Goal: Task Accomplishment & Management: Manage account settings

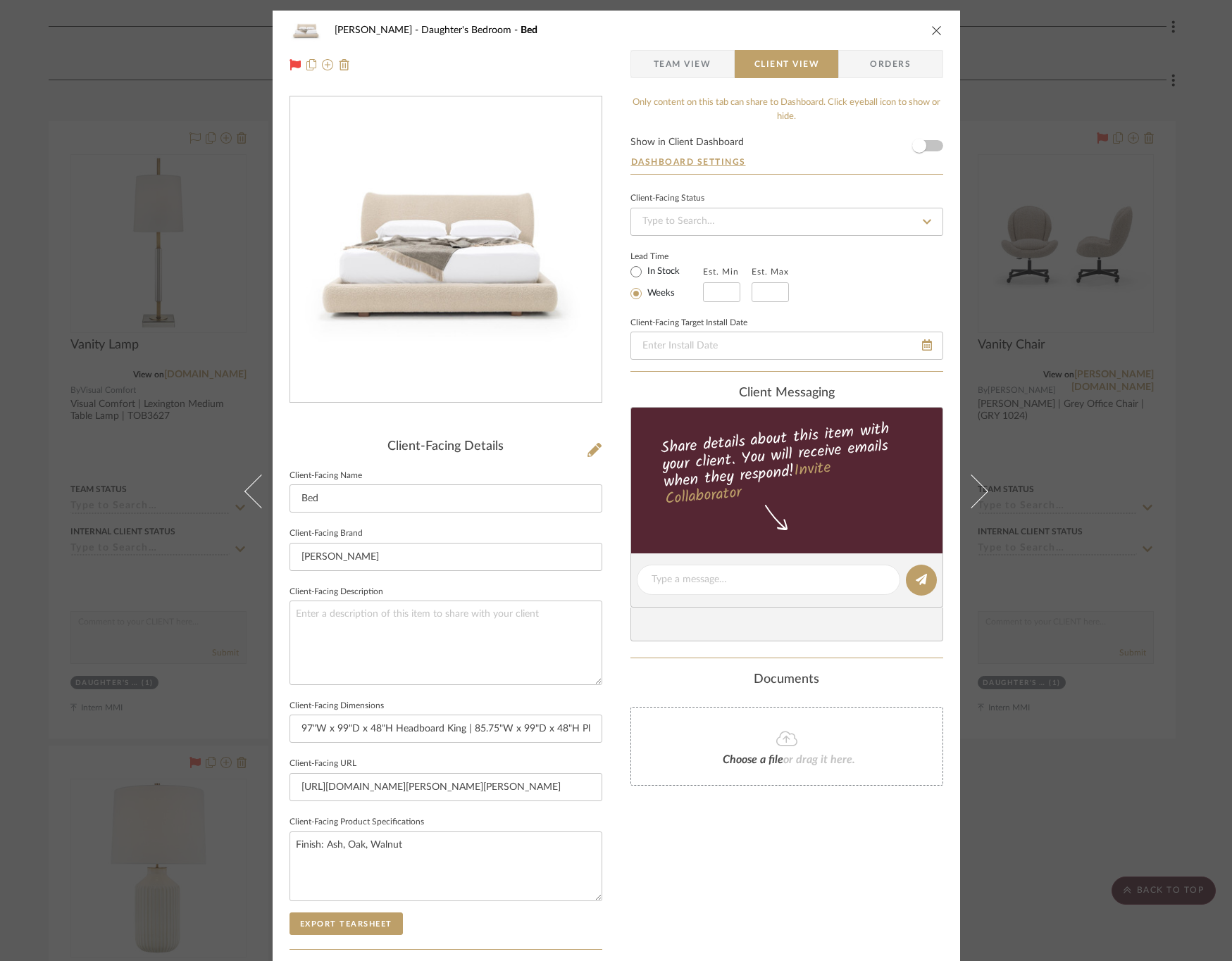
click at [1150, 527] on div "[PERSON_NAME] Daughter's Bedroom Bed Team View Client View Orders Client-Facing…" at bounding box center [616, 480] width 1232 height 961
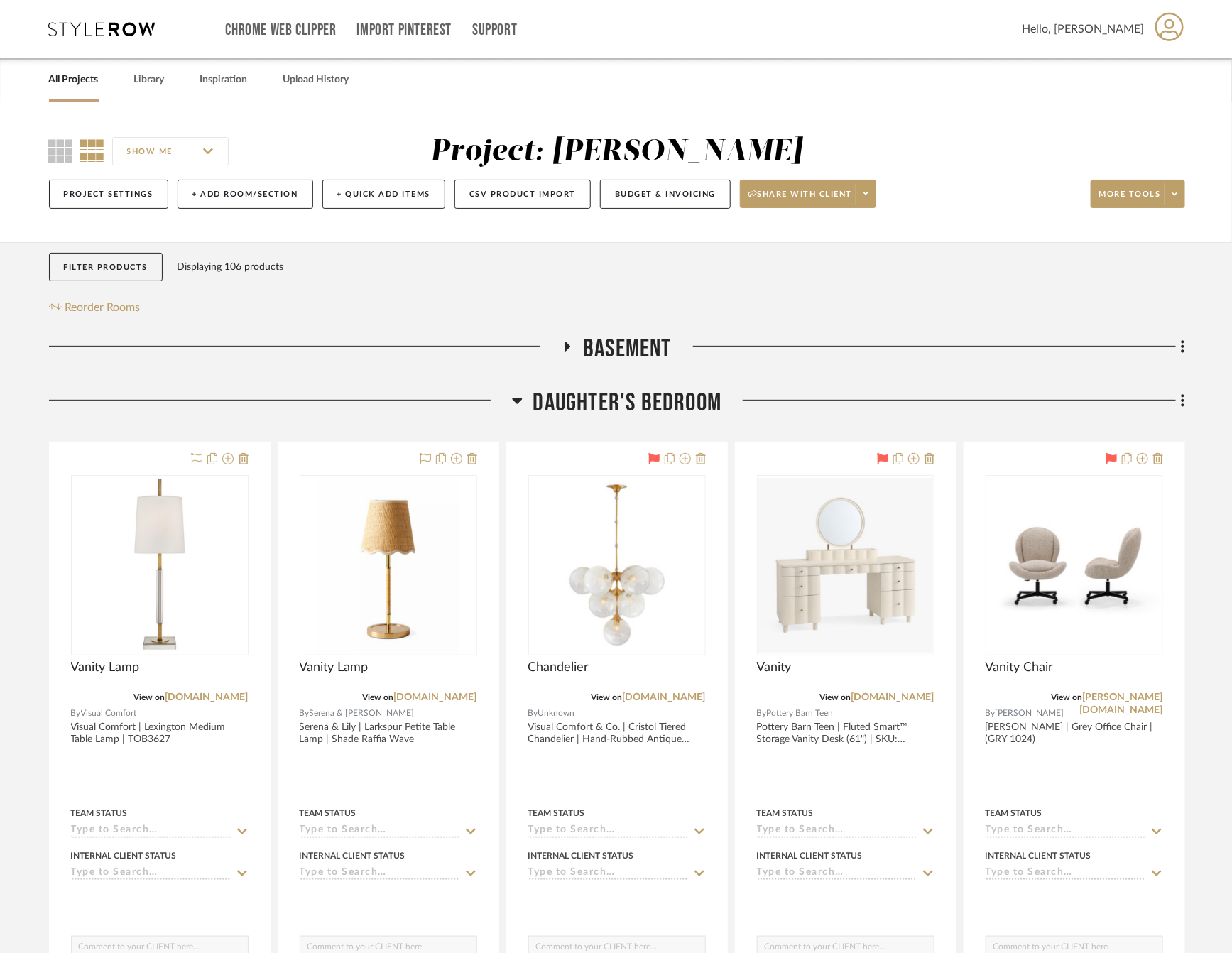
click at [63, 77] on link "All Projects" at bounding box center [74, 80] width 50 height 19
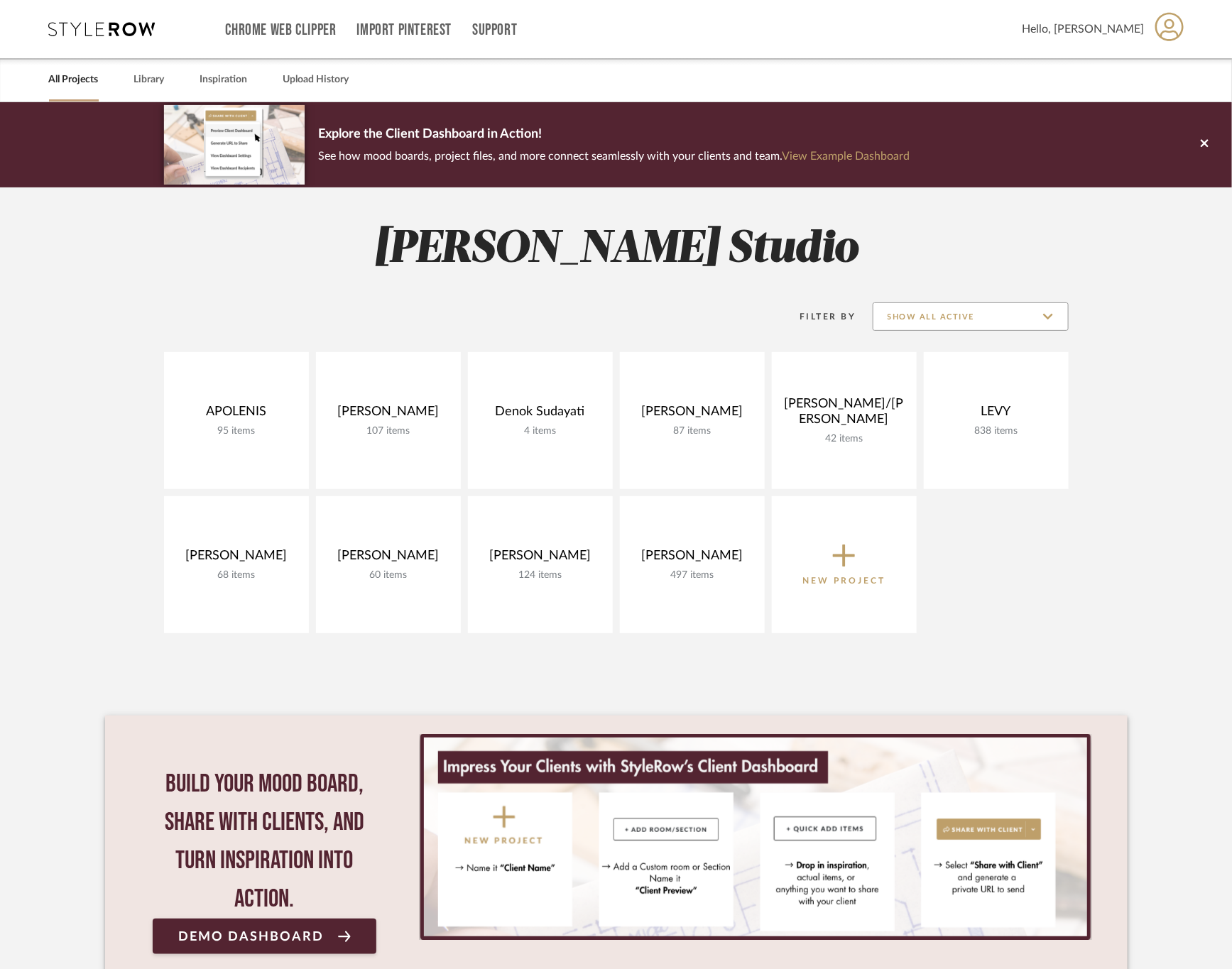
click at [961, 318] on input "Show All Active" at bounding box center [970, 316] width 196 height 28
click at [936, 407] on span "Archived" at bounding box center [971, 419] width 195 height 34
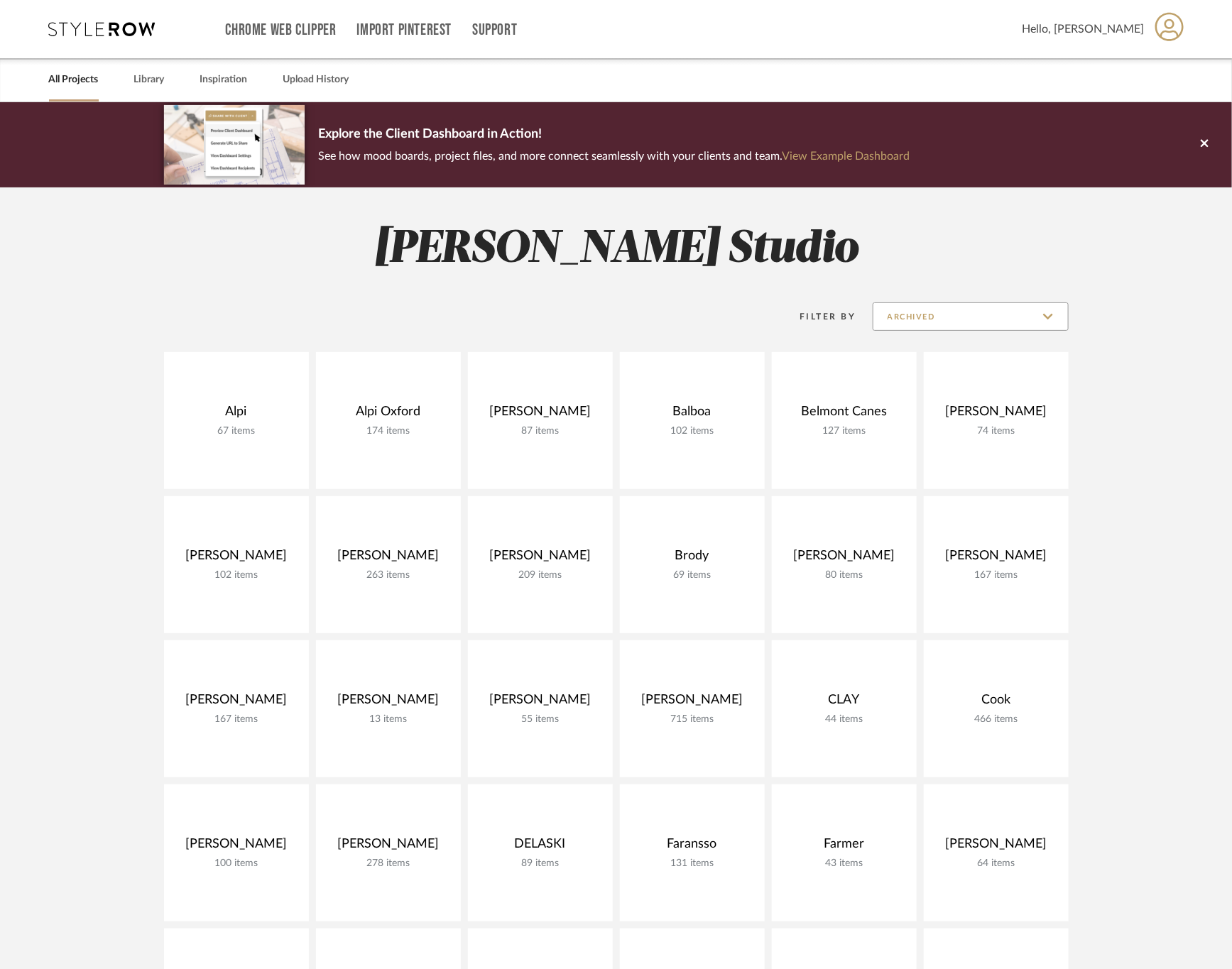
click at [942, 315] on input "Archived" at bounding box center [970, 316] width 196 height 28
click at [949, 360] on span "Show All Active" at bounding box center [971, 352] width 195 height 34
type input "Show All Active"
